Goal: Use online tool/utility: Utilize a website feature to perform a specific function

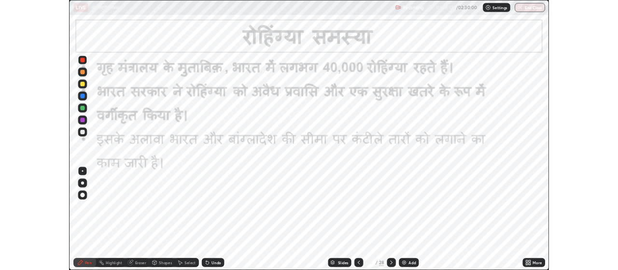
scroll to position [348, 618]
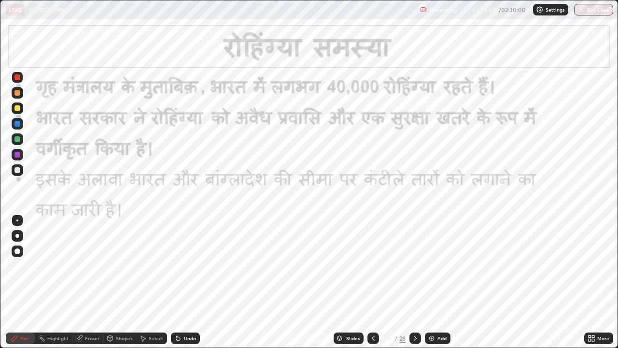
click at [415, 337] on icon at bounding box center [415, 337] width 3 height 5
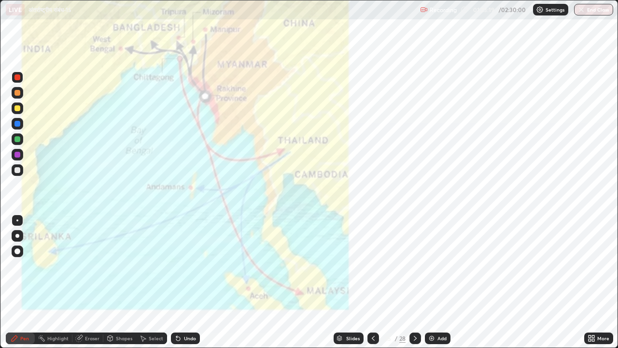
click at [87, 337] on div "Eraser" at bounding box center [92, 337] width 14 height 5
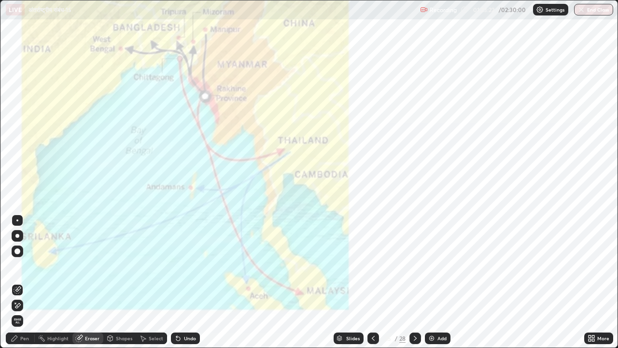
click at [15, 316] on div "Erase all" at bounding box center [18, 321] width 12 height 12
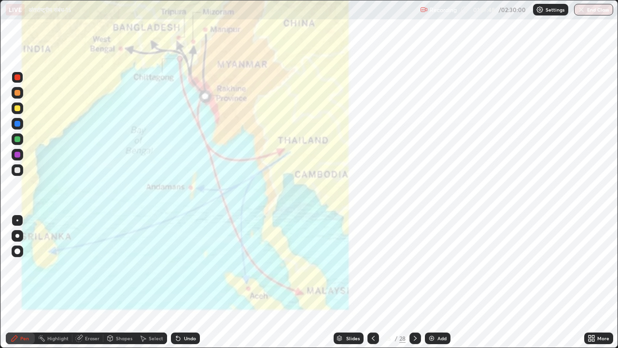
click at [414, 338] on icon at bounding box center [415, 338] width 8 height 8
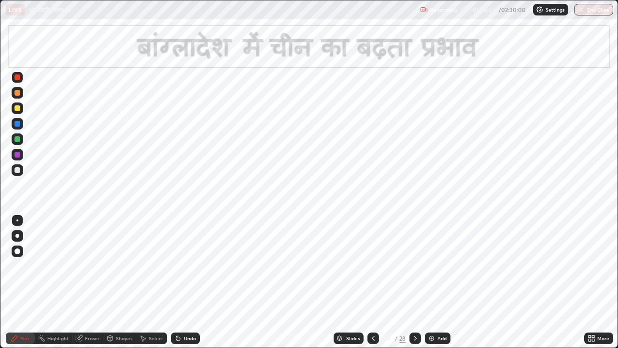
click at [418, 336] on icon at bounding box center [415, 338] width 8 height 8
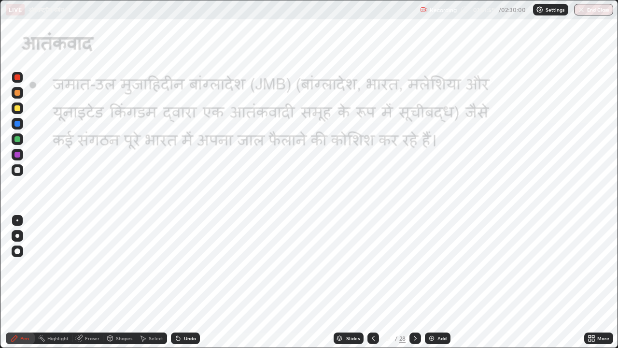
click at [416, 337] on icon at bounding box center [415, 338] width 8 height 8
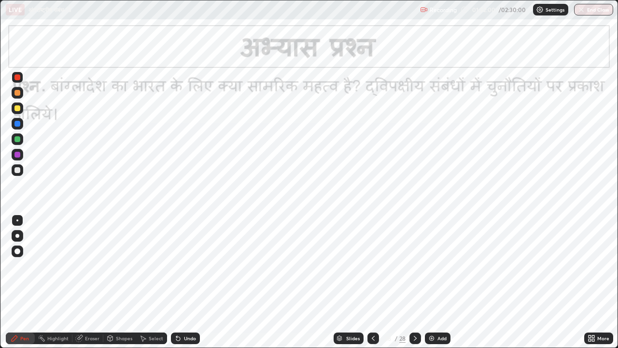
click at [413, 337] on icon at bounding box center [415, 338] width 8 height 8
click at [588, 337] on icon at bounding box center [589, 336] width 2 height 2
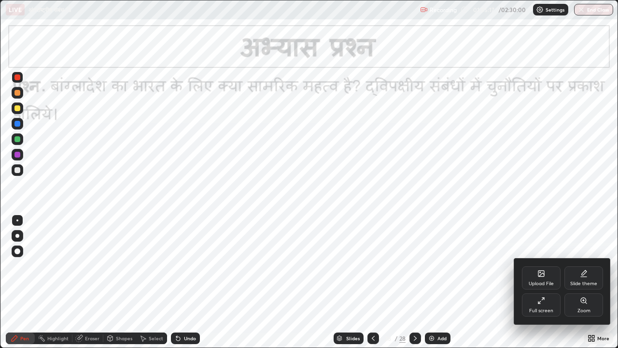
click at [542, 277] on icon at bounding box center [541, 273] width 8 height 8
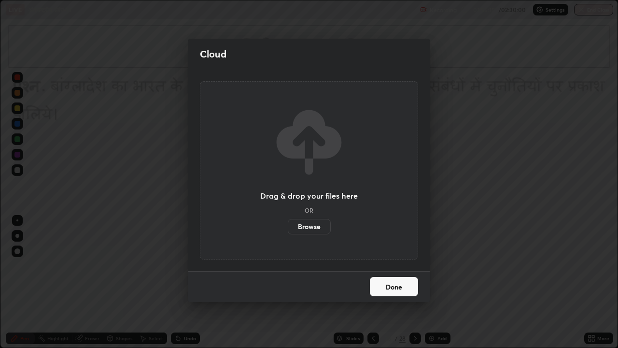
click at [313, 226] on label "Browse" at bounding box center [309, 226] width 43 height 15
click at [288, 226] on input "Browse" at bounding box center [288, 226] width 0 height 15
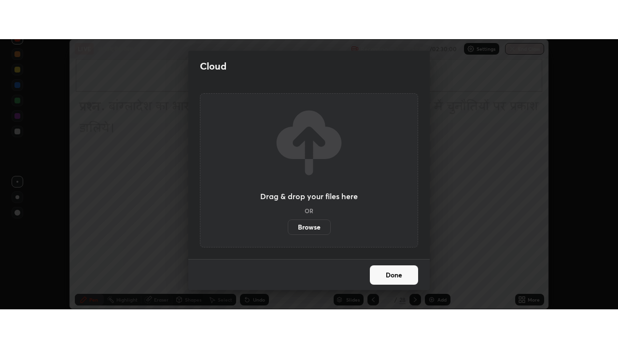
scroll to position [48000, 47652]
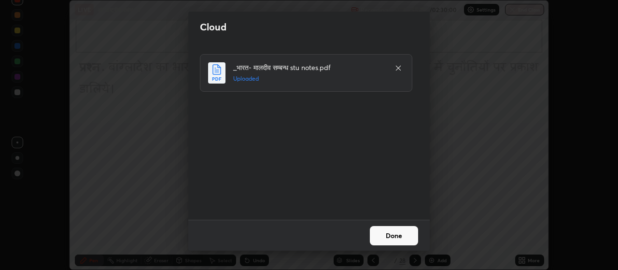
click at [393, 236] on button "Done" at bounding box center [394, 235] width 48 height 19
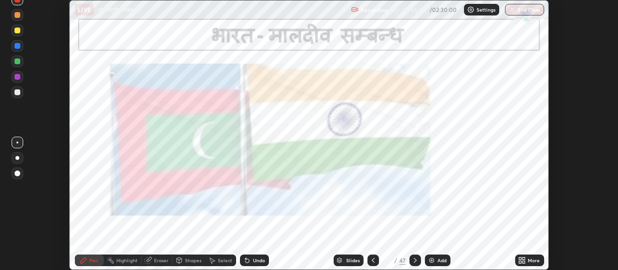
click at [523, 258] on icon at bounding box center [524, 258] width 2 height 2
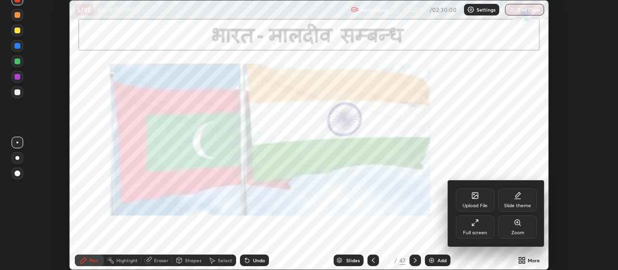
click at [474, 230] on div "Full screen" at bounding box center [475, 232] width 24 height 5
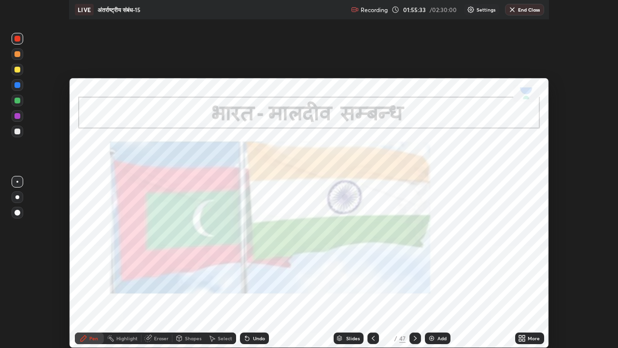
scroll to position [348, 618]
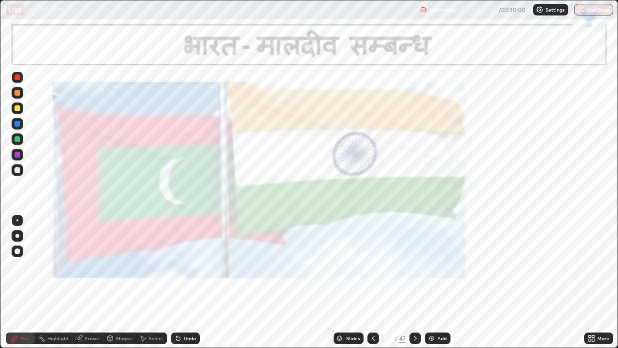
click at [418, 338] on icon at bounding box center [415, 338] width 8 height 8
click at [413, 336] on icon at bounding box center [415, 338] width 8 height 8
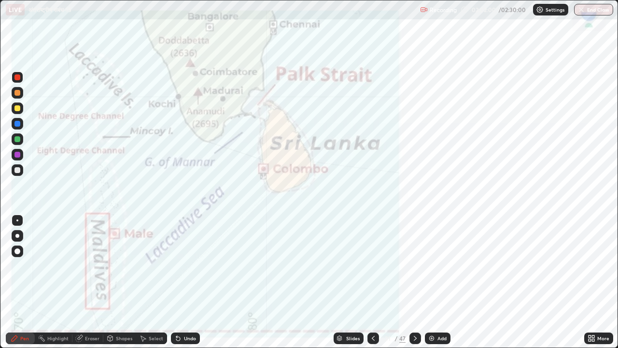
click at [412, 336] on icon at bounding box center [415, 338] width 8 height 8
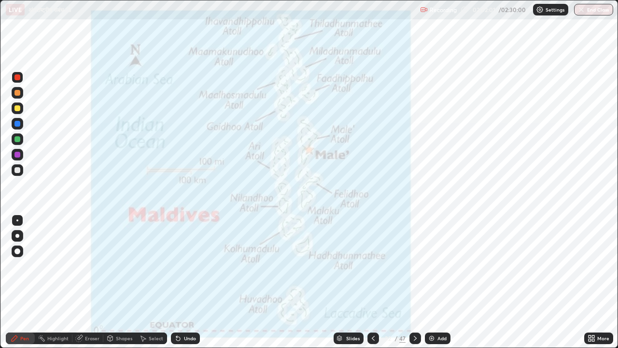
click at [415, 338] on icon at bounding box center [415, 338] width 8 height 8
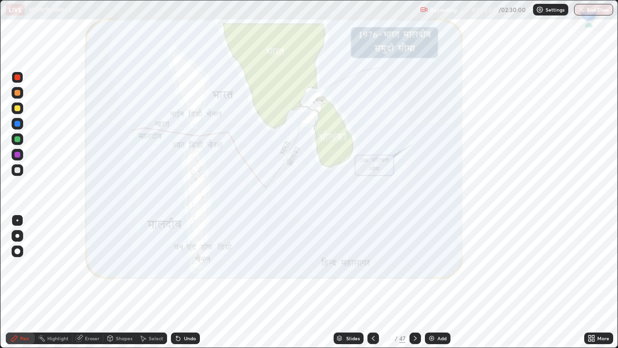
click at [413, 332] on div at bounding box center [415, 337] width 12 height 19
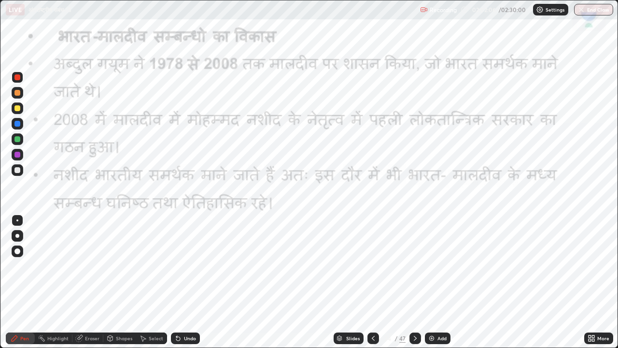
click at [339, 336] on icon at bounding box center [339, 336] width 5 height 2
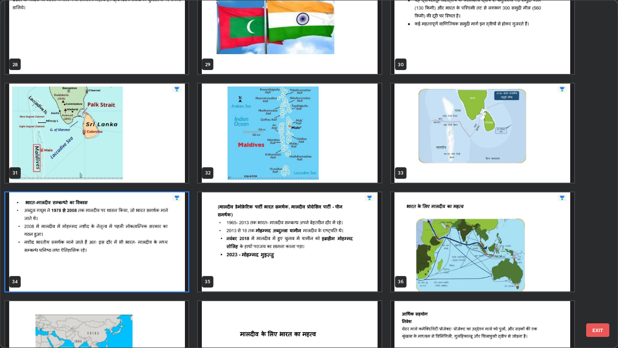
scroll to position [1008, 0]
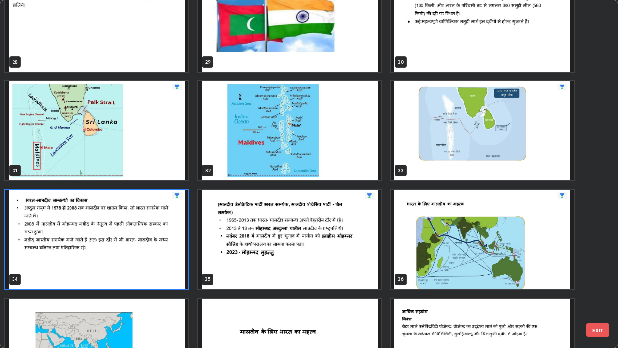
click at [465, 242] on img "grid" at bounding box center [482, 239] width 183 height 99
click at [467, 243] on img "grid" at bounding box center [482, 239] width 183 height 99
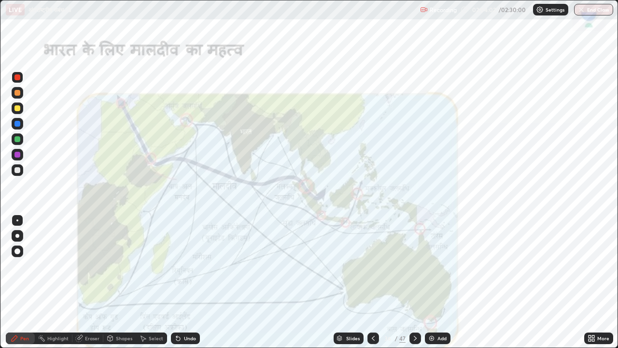
click at [372, 338] on icon at bounding box center [373, 338] width 8 height 8
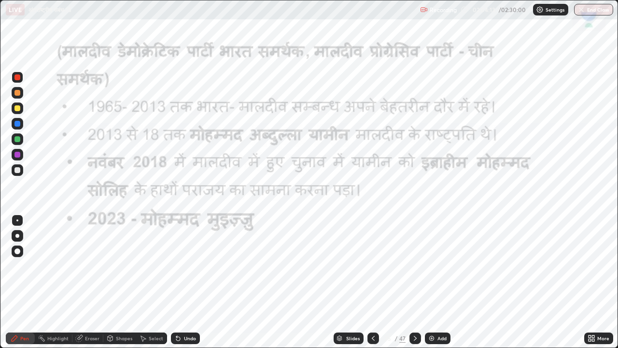
click at [370, 336] on icon at bounding box center [373, 338] width 8 height 8
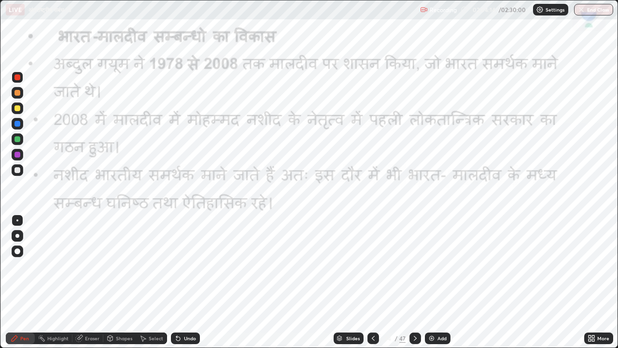
click at [371, 339] on icon at bounding box center [373, 338] width 8 height 8
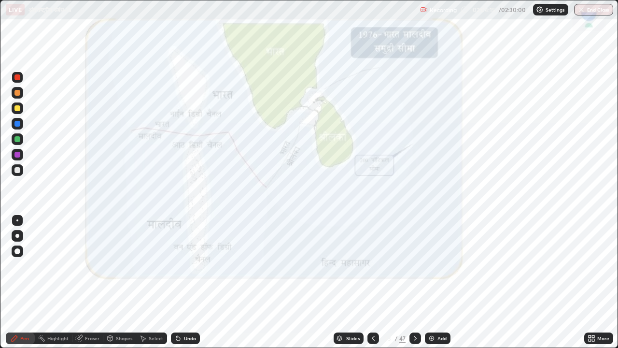
click at [372, 339] on icon at bounding box center [373, 337] width 3 height 5
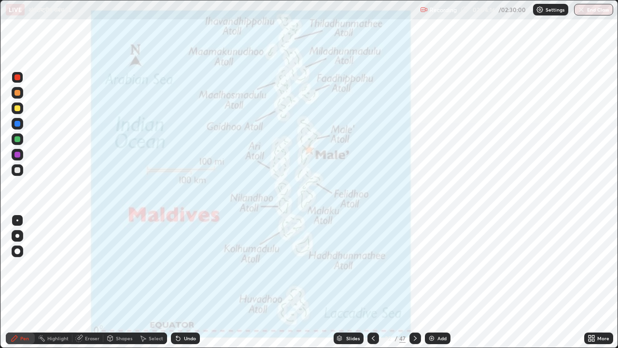
click at [371, 337] on icon at bounding box center [373, 338] width 8 height 8
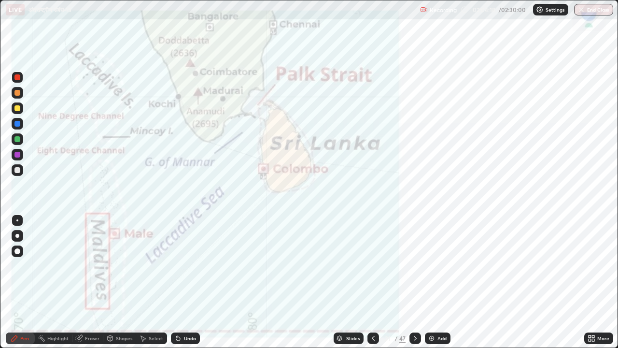
click at [374, 336] on icon at bounding box center [373, 337] width 3 height 5
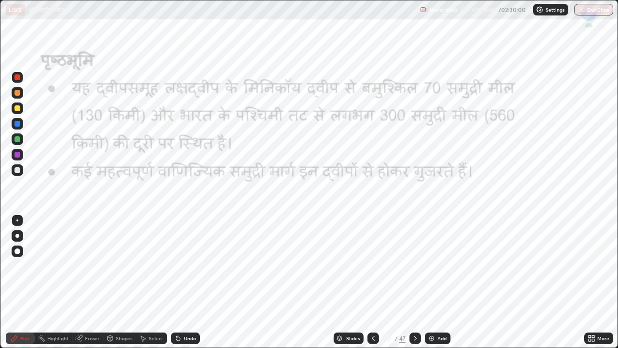
click at [415, 339] on icon at bounding box center [415, 338] width 8 height 8
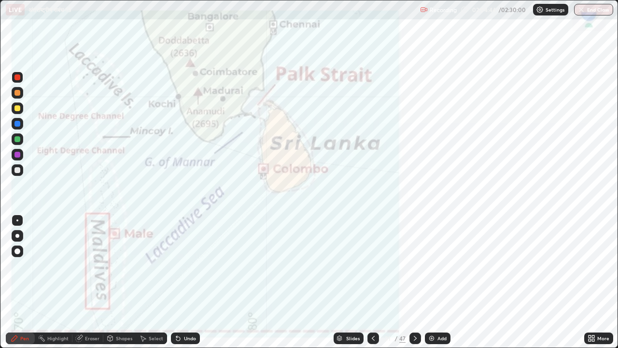
click at [414, 337] on icon at bounding box center [415, 338] width 8 height 8
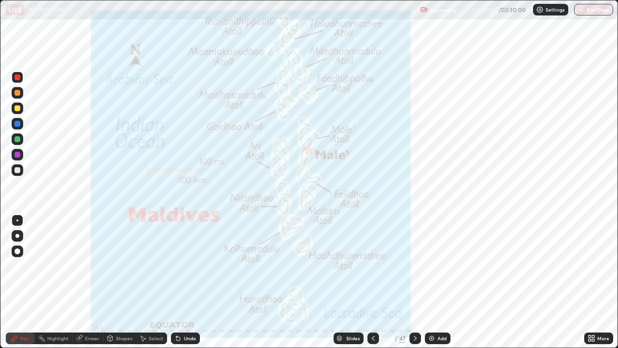
click at [415, 339] on icon at bounding box center [415, 337] width 3 height 5
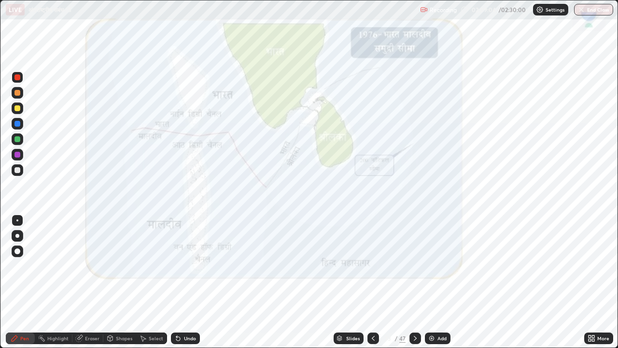
click at [338, 337] on icon at bounding box center [339, 336] width 5 height 2
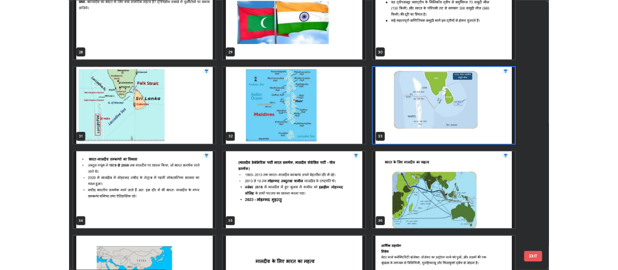
scroll to position [1022, 0]
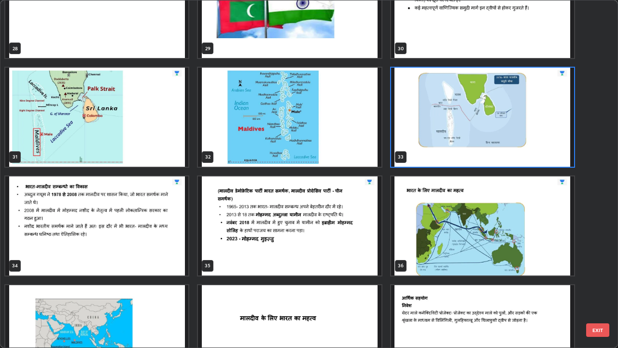
click at [461, 238] on img "grid" at bounding box center [482, 225] width 183 height 99
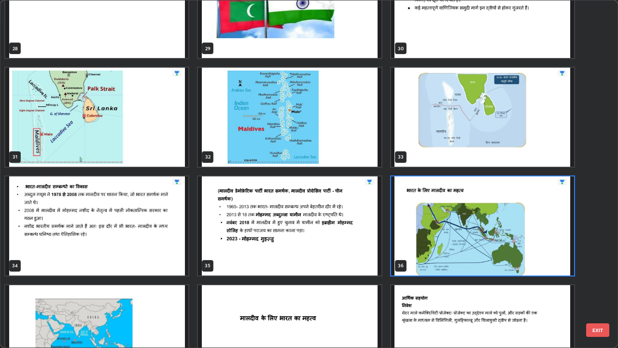
click at [462, 238] on img "grid" at bounding box center [482, 225] width 183 height 99
click at [462, 237] on img "grid" at bounding box center [482, 225] width 183 height 99
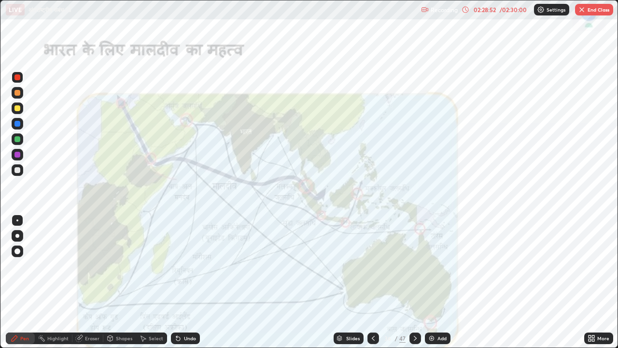
click at [468, 11] on icon at bounding box center [465, 9] width 6 height 6
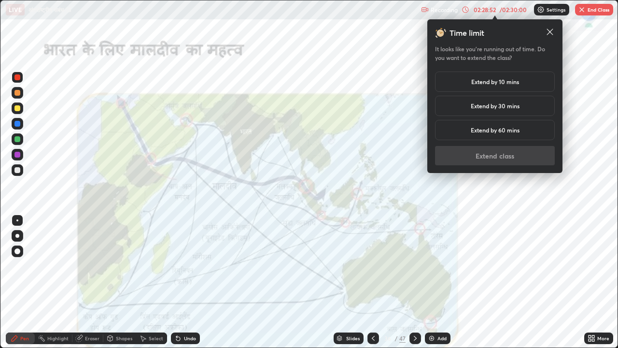
click at [502, 82] on h5 "Extend by 10 mins" at bounding box center [495, 81] width 48 height 9
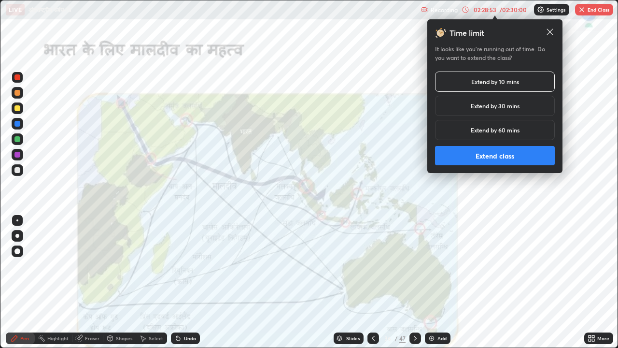
click at [501, 156] on button "Extend class" at bounding box center [495, 155] width 120 height 19
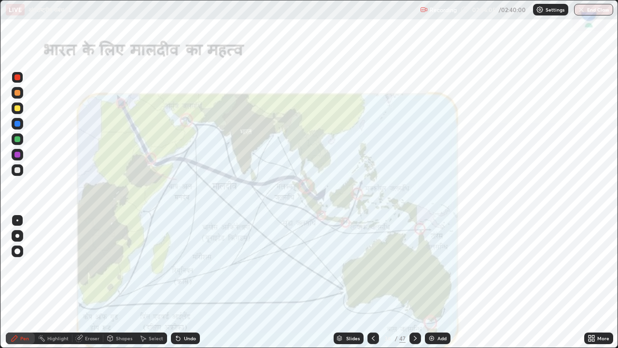
click at [593, 9] on button "End Class" at bounding box center [593, 10] width 39 height 12
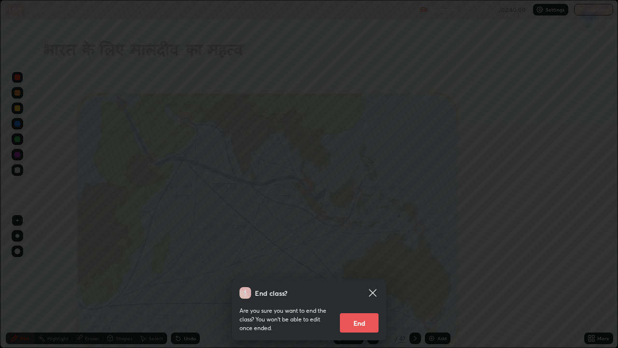
click at [359, 321] on button "End" at bounding box center [359, 322] width 39 height 19
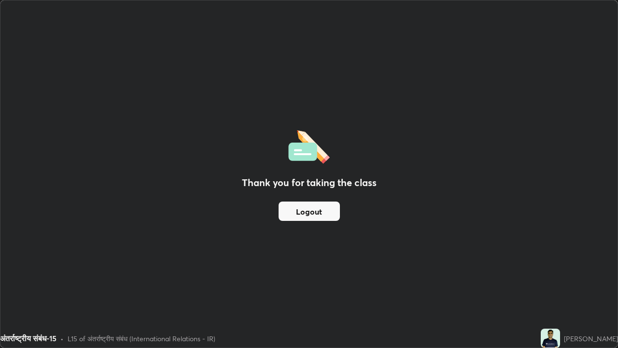
click at [316, 210] on button "Logout" at bounding box center [309, 210] width 61 height 19
click at [315, 211] on button "Logout" at bounding box center [309, 210] width 61 height 19
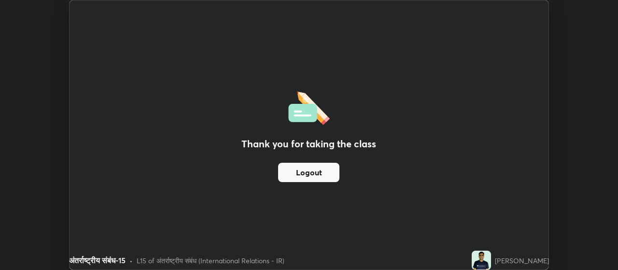
scroll to position [48000, 47652]
